Goal: Task Accomplishment & Management: Manage account settings

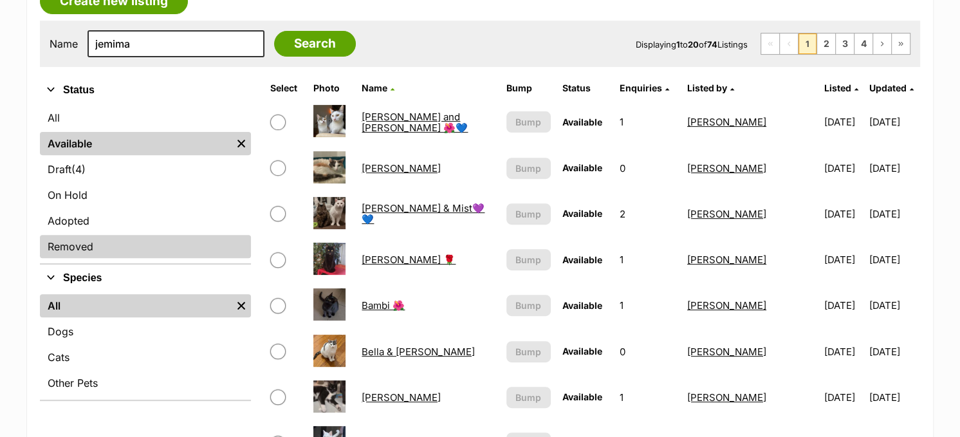
scroll to position [257, 0]
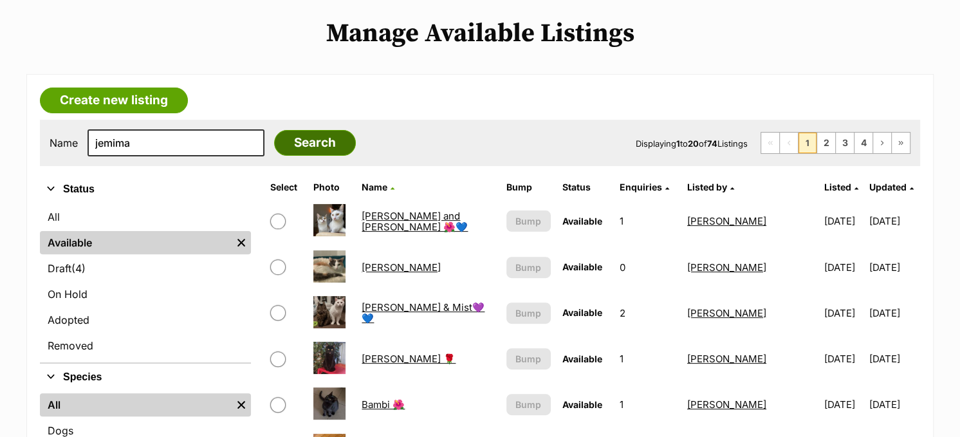
click at [310, 140] on input "Search" at bounding box center [315, 143] width 82 height 26
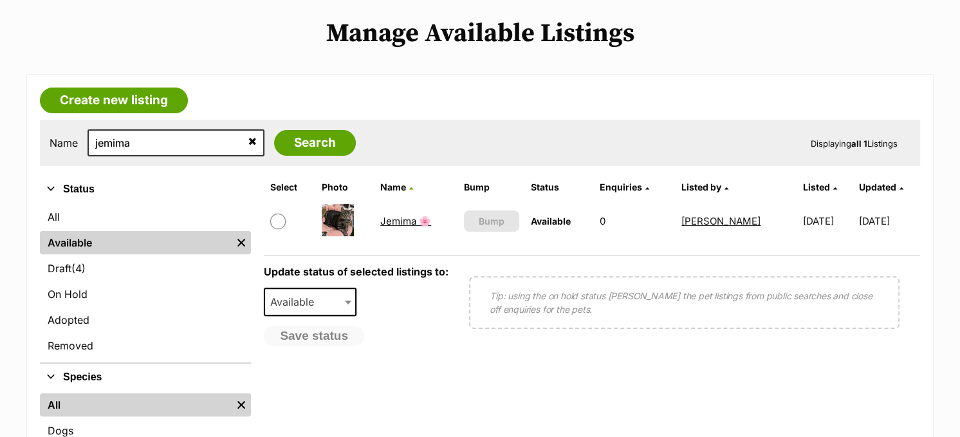
click at [403, 219] on link "Jemima 🌸" at bounding box center [405, 221] width 51 height 12
